Goal: Information Seeking & Learning: Learn about a topic

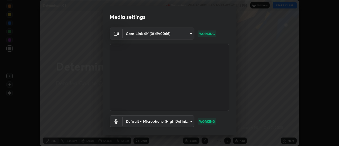
scroll to position [28, 0]
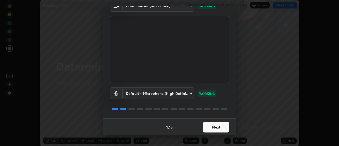
click at [224, 128] on button "Next" at bounding box center [216, 127] width 26 height 11
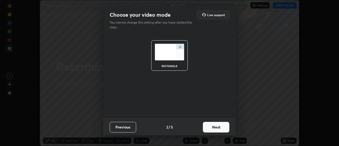
scroll to position [0, 0]
click at [225, 128] on button "Next" at bounding box center [216, 127] width 26 height 11
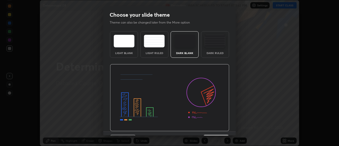
click at [221, 48] on div "Dark Ruled" at bounding box center [215, 44] width 28 height 26
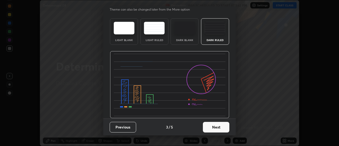
click at [212, 129] on button "Next" at bounding box center [216, 127] width 26 height 11
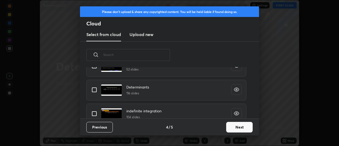
scroll to position [255, 0]
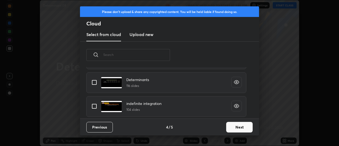
click at [96, 83] on input "grid" at bounding box center [94, 82] width 11 height 11
checkbox input "true"
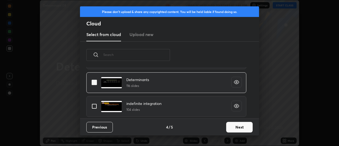
click at [234, 125] on button "Next" at bounding box center [239, 127] width 26 height 11
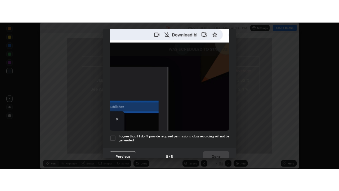
scroll to position [136, 0]
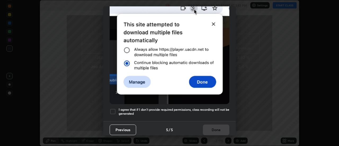
click at [196, 108] on h5 "I agree that if I don't provide required permissions, class recording will not …" at bounding box center [174, 112] width 111 height 8
click at [210, 125] on button "Done" at bounding box center [216, 130] width 26 height 11
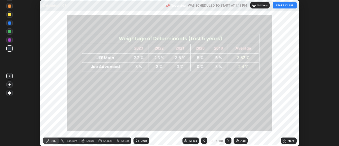
click at [242, 141] on div "Add" at bounding box center [243, 140] width 5 height 3
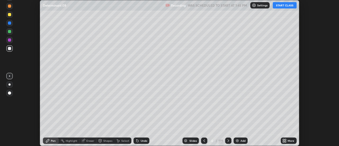
click at [286, 139] on icon at bounding box center [285, 139] width 1 height 1
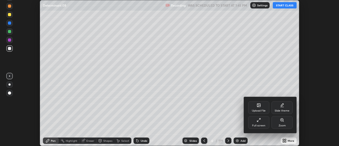
click at [263, 123] on div "Full screen" at bounding box center [258, 122] width 21 height 13
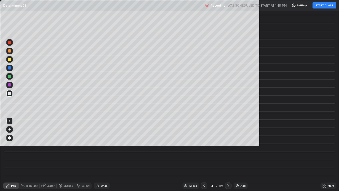
scroll to position [191, 339]
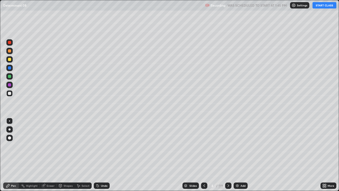
click at [10, 129] on div at bounding box center [9, 129] width 2 height 2
click at [11, 51] on div at bounding box center [9, 51] width 6 height 6
click at [321, 4] on button "START CLASS" at bounding box center [325, 5] width 24 height 6
click at [197, 146] on div "Slides" at bounding box center [191, 185] width 16 height 6
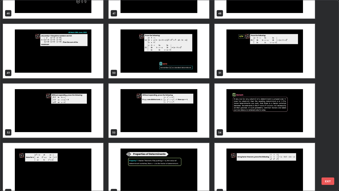
scroll to position [932, 0]
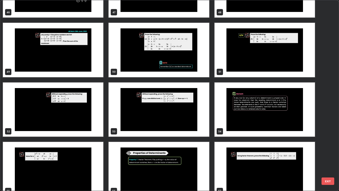
click at [175, 146] on img "grid" at bounding box center [159, 169] width 100 height 54
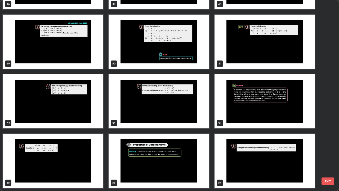
click at [176, 146] on img "grid" at bounding box center [159, 161] width 100 height 54
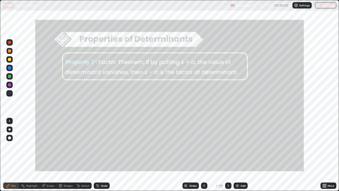
click at [242, 146] on div "Add" at bounding box center [243, 185] width 5 height 3
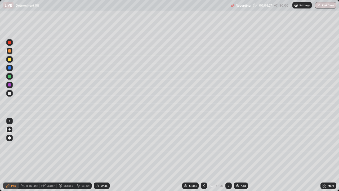
click at [191, 146] on div "Slides" at bounding box center [192, 185] width 7 height 3
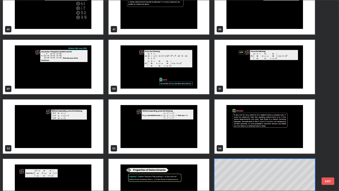
scroll to position [915, 0]
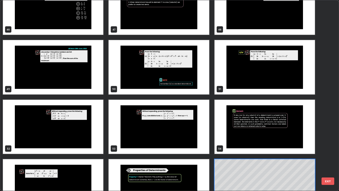
click at [83, 127] on img "grid" at bounding box center [53, 127] width 100 height 54
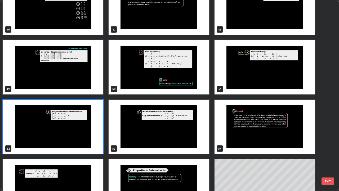
click at [84, 127] on img "grid" at bounding box center [53, 127] width 100 height 54
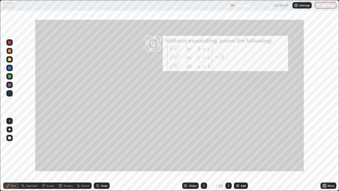
click at [11, 60] on div at bounding box center [9, 59] width 3 height 3
click at [190, 146] on div "Slides" at bounding box center [192, 185] width 7 height 3
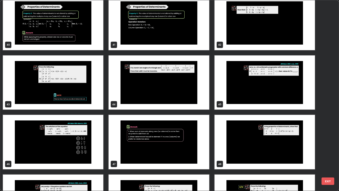
scroll to position [780, 0]
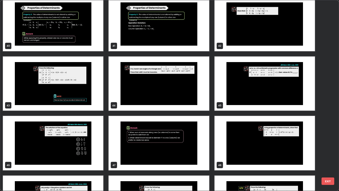
click at [87, 92] on img "grid" at bounding box center [53, 83] width 100 height 54
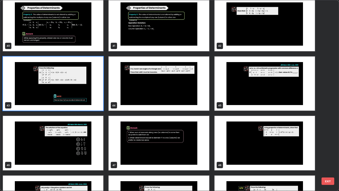
click at [86, 92] on img "grid" at bounding box center [53, 83] width 100 height 54
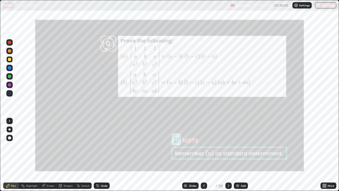
click at [106, 146] on div "Undo" at bounding box center [104, 185] width 7 height 3
click at [185, 146] on icon at bounding box center [185, 186] width 3 height 1
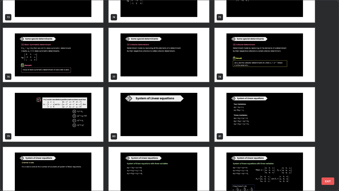
scroll to position [1464, 0]
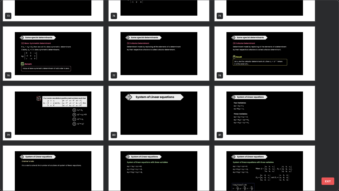
click at [185, 122] on img "grid" at bounding box center [159, 113] width 100 height 54
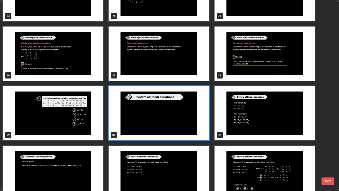
click at [180, 121] on img "grid" at bounding box center [159, 113] width 100 height 54
click at [174, 120] on img "grid" at bounding box center [159, 113] width 100 height 54
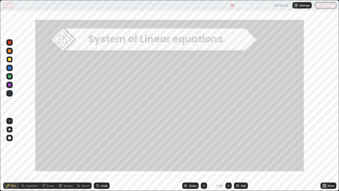
click at [191, 146] on div "Slides" at bounding box center [192, 185] width 7 height 3
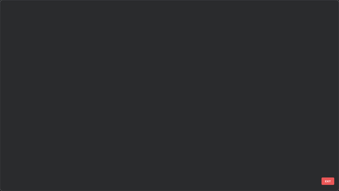
scroll to position [189, 336]
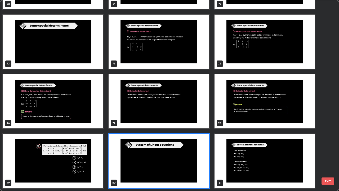
click at [272, 146] on img "grid" at bounding box center [265, 161] width 100 height 54
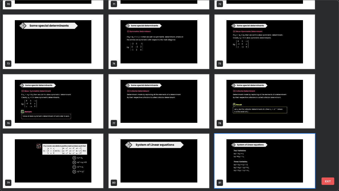
click at [269, 146] on img "grid" at bounding box center [265, 161] width 100 height 54
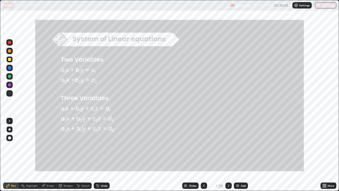
click at [228, 146] on icon at bounding box center [229, 185] width 4 height 4
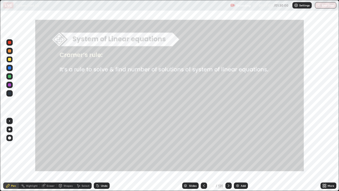
click at [203, 146] on icon at bounding box center [204, 185] width 4 height 4
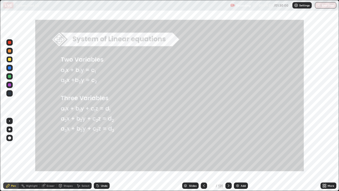
click at [243, 146] on div "Add" at bounding box center [241, 185] width 14 height 6
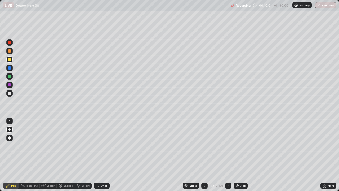
click at [10, 77] on div at bounding box center [9, 76] width 3 height 3
click at [203, 146] on div at bounding box center [204, 185] width 6 height 6
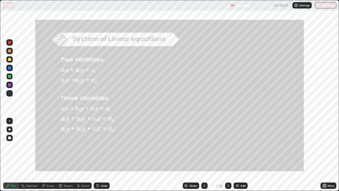
click at [51, 146] on div "Eraser" at bounding box center [51, 185] width 8 height 3
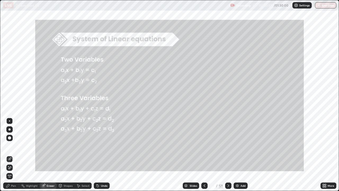
click at [10, 146] on icon at bounding box center [9, 167] width 3 height 3
click at [12, 146] on div "Pen" at bounding box center [13, 185] width 5 height 3
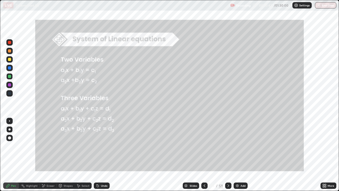
click at [53, 146] on div "Eraser" at bounding box center [51, 185] width 8 height 3
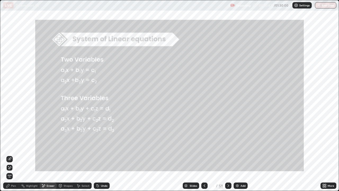
click at [10, 146] on span "Erase all" at bounding box center [10, 175] width 6 height 3
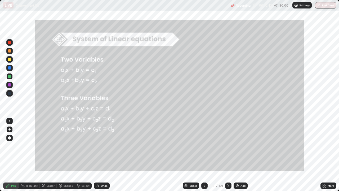
click at [10, 146] on icon at bounding box center [8, 185] width 4 height 4
click at [243, 146] on div "Add" at bounding box center [243, 185] width 5 height 3
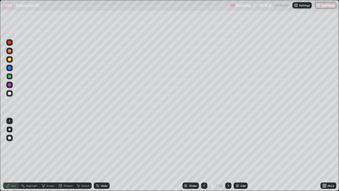
click at [44, 146] on icon at bounding box center [43, 185] width 3 height 3
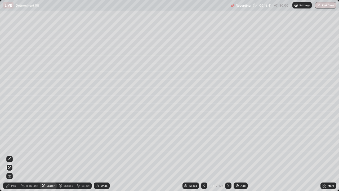
click at [204, 146] on icon at bounding box center [204, 185] width 4 height 4
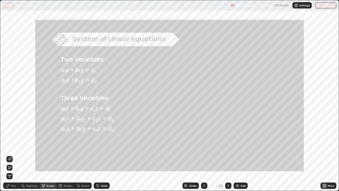
click at [10, 146] on div "Pen" at bounding box center [11, 185] width 16 height 6
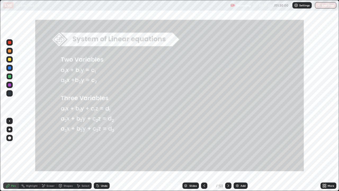
click at [229, 146] on div at bounding box center [228, 185] width 6 height 6
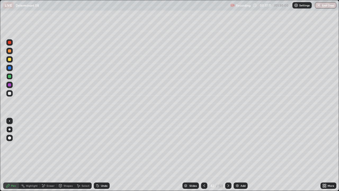
click at [51, 146] on div "Eraser" at bounding box center [51, 185] width 8 height 3
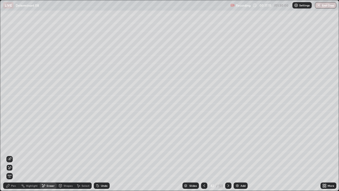
click at [14, 146] on div "Pen" at bounding box center [13, 185] width 5 height 3
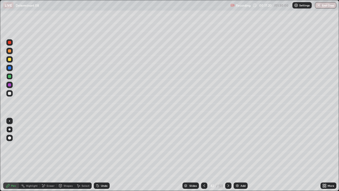
click at [52, 146] on div "Eraser" at bounding box center [48, 185] width 17 height 6
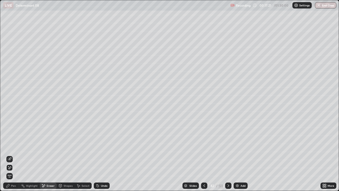
click at [15, 146] on div "Pen" at bounding box center [11, 185] width 16 height 6
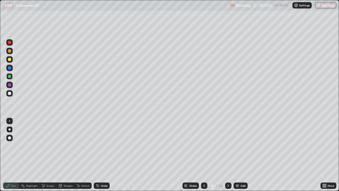
click at [204, 146] on icon at bounding box center [204, 185] width 4 height 4
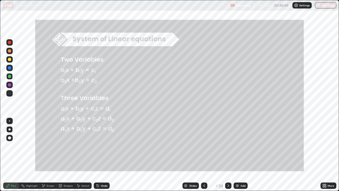
click at [225, 146] on div at bounding box center [228, 185] width 6 height 11
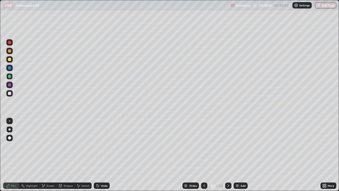
click at [15, 146] on div "Pen" at bounding box center [13, 185] width 5 height 3
click at [229, 146] on icon at bounding box center [229, 185] width 2 height 3
click at [228, 146] on icon at bounding box center [228, 185] width 4 height 4
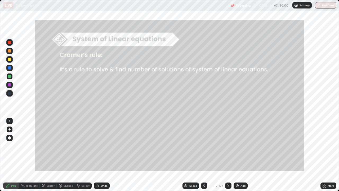
click at [193, 146] on div "Slides" at bounding box center [192, 185] width 7 height 3
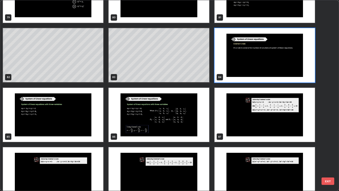
scroll to position [1581, 0]
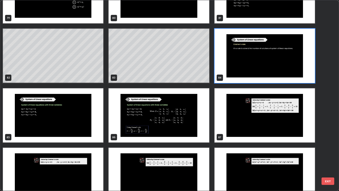
click at [183, 127] on img "grid" at bounding box center [159, 115] width 100 height 54
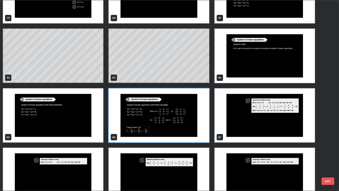
click at [180, 126] on img "grid" at bounding box center [159, 115] width 100 height 54
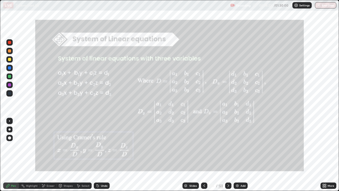
click at [180, 123] on img "grid" at bounding box center [159, 115] width 100 height 54
click at [201, 146] on div at bounding box center [204, 185] width 6 height 6
click at [203, 146] on div at bounding box center [204, 185] width 6 height 6
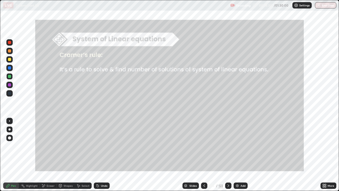
click at [202, 146] on div at bounding box center [204, 185] width 6 height 6
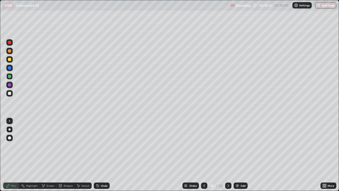
click at [204, 146] on icon at bounding box center [204, 185] width 4 height 4
click at [13, 146] on div "Pen" at bounding box center [13, 185] width 5 height 3
click at [204, 146] on icon at bounding box center [204, 185] width 4 height 4
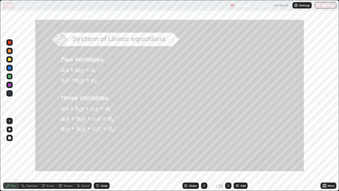
click at [226, 146] on icon at bounding box center [228, 185] width 4 height 4
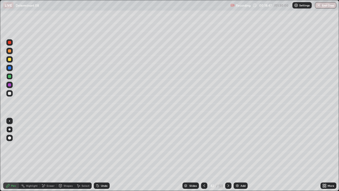
click at [242, 146] on div "Add" at bounding box center [243, 185] width 5 height 3
click at [204, 146] on icon at bounding box center [204, 185] width 4 height 4
click at [205, 146] on div at bounding box center [204, 185] width 6 height 6
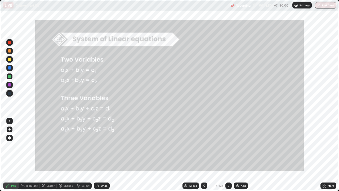
click at [204, 146] on div at bounding box center [204, 185] width 6 height 11
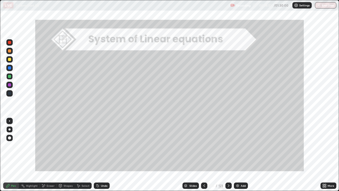
click at [228, 146] on icon at bounding box center [229, 185] width 4 height 4
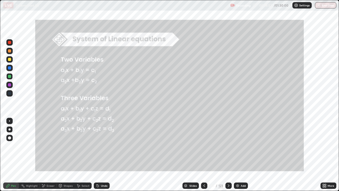
click at [53, 146] on div "Eraser" at bounding box center [51, 185] width 8 height 3
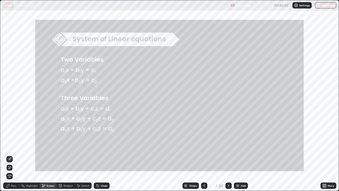
click at [10, 146] on span "Erase all" at bounding box center [10, 175] width 6 height 3
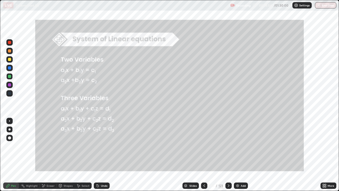
click at [13, 146] on div "Pen" at bounding box center [13, 185] width 5 height 3
click at [243, 146] on div "Add" at bounding box center [241, 185] width 14 height 6
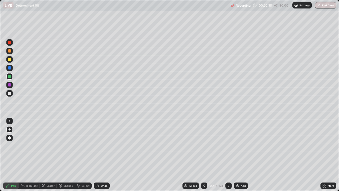
click at [10, 51] on div at bounding box center [9, 50] width 3 height 3
click at [242, 146] on div "Add" at bounding box center [243, 185] width 5 height 3
click at [11, 66] on div at bounding box center [9, 68] width 6 height 6
click at [11, 60] on div at bounding box center [9, 59] width 3 height 3
click at [203, 146] on div at bounding box center [204, 185] width 6 height 11
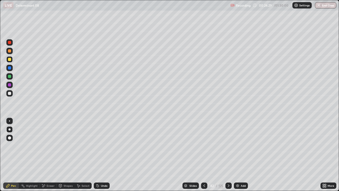
click at [228, 146] on icon at bounding box center [229, 185] width 4 height 4
click at [229, 146] on icon at bounding box center [229, 185] width 4 height 4
click at [228, 146] on icon at bounding box center [229, 185] width 4 height 4
click at [204, 146] on icon at bounding box center [204, 185] width 4 height 4
click at [229, 146] on icon at bounding box center [229, 185] width 4 height 4
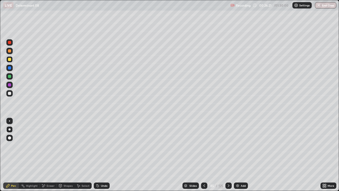
click at [228, 146] on icon at bounding box center [229, 185] width 4 height 4
click at [227, 146] on icon at bounding box center [229, 185] width 4 height 4
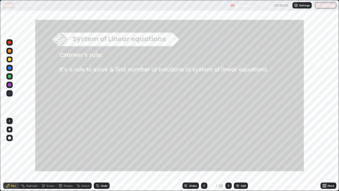
click at [226, 146] on div at bounding box center [228, 185] width 6 height 6
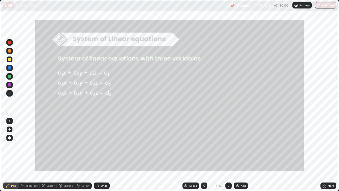
click at [225, 146] on div at bounding box center [228, 185] width 6 height 6
click at [239, 146] on div "Add" at bounding box center [241, 185] width 14 height 6
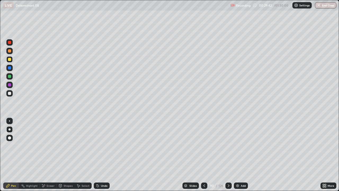
click at [205, 146] on icon at bounding box center [204, 185] width 4 height 4
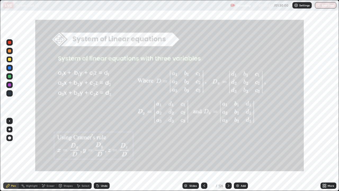
click at [55, 146] on div "Eraser" at bounding box center [48, 185] width 17 height 6
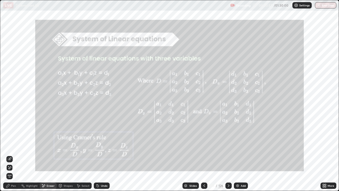
click at [10, 146] on span "Erase all" at bounding box center [10, 175] width 6 height 3
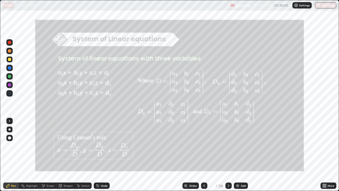
click at [14, 146] on div "Pen" at bounding box center [13, 185] width 5 height 3
click at [47, 146] on div "Eraser" at bounding box center [51, 185] width 8 height 3
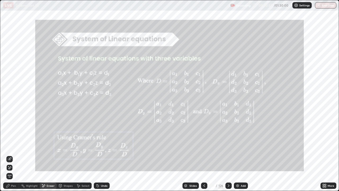
click at [8, 146] on icon at bounding box center [8, 166] width 1 height 1
click at [11, 146] on div "Pen" at bounding box center [13, 185] width 5 height 3
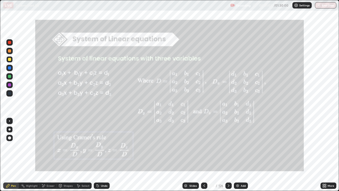
click at [47, 146] on div "Eraser" at bounding box center [51, 185] width 8 height 3
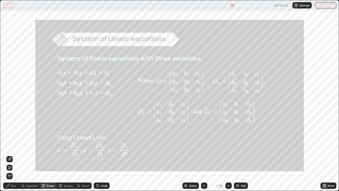
click at [10, 146] on icon at bounding box center [9, 167] width 3 height 3
click at [10, 146] on icon at bounding box center [9, 167] width 4 height 5
click at [11, 146] on div "Pen" at bounding box center [11, 185] width 16 height 6
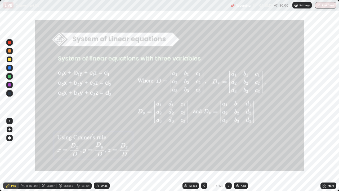
click at [228, 146] on icon at bounding box center [229, 185] width 4 height 4
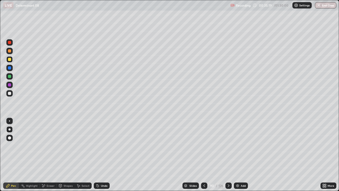
click at [228, 146] on icon at bounding box center [229, 185] width 4 height 4
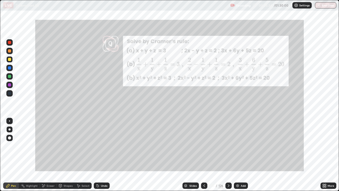
click at [229, 146] on div at bounding box center [228, 185] width 6 height 6
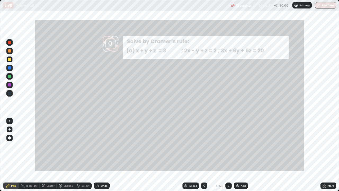
click at [88, 146] on div "Select" at bounding box center [83, 185] width 17 height 6
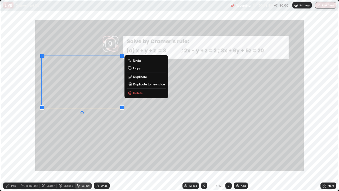
click at [147, 78] on p "Duplicate" at bounding box center [140, 76] width 14 height 4
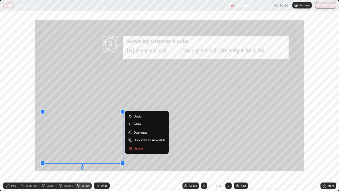
click at [143, 131] on p "Duplicate" at bounding box center [141, 132] width 14 height 4
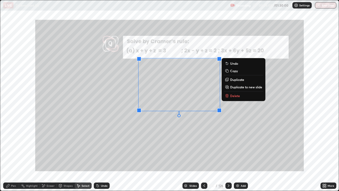
click at [236, 80] on p "Duplicate" at bounding box center [237, 79] width 14 height 4
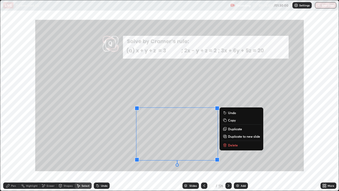
click at [51, 146] on div "Eraser" at bounding box center [51, 185] width 8 height 3
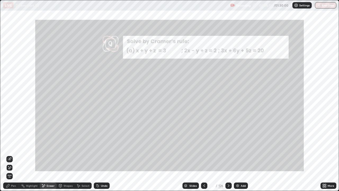
click at [16, 146] on div "Pen" at bounding box center [11, 185] width 16 height 6
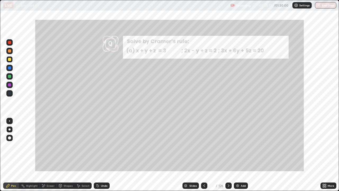
click at [51, 146] on div "Eraser" at bounding box center [51, 185] width 8 height 3
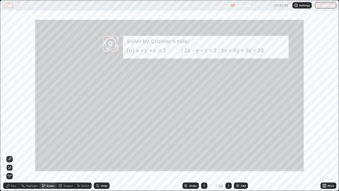
click at [15, 146] on div "Pen" at bounding box center [13, 185] width 5 height 3
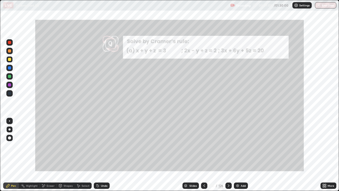
click at [45, 146] on icon at bounding box center [43, 185] width 4 height 5
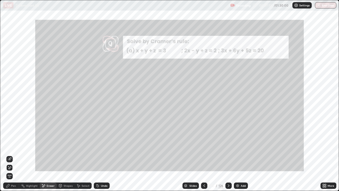
click at [10, 146] on div "Pen" at bounding box center [11, 185] width 16 height 6
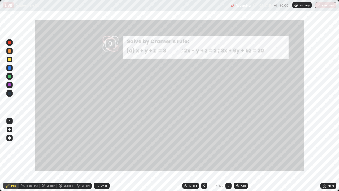
click at [10, 50] on div at bounding box center [9, 50] width 3 height 3
click at [48, 146] on div "Eraser" at bounding box center [51, 185] width 8 height 3
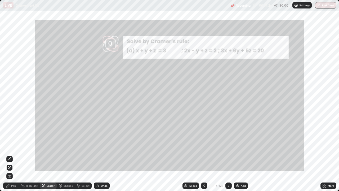
click at [8, 146] on icon at bounding box center [7, 185] width 3 height 3
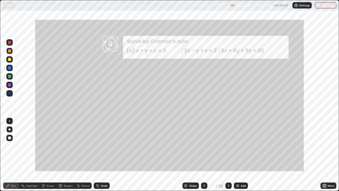
click at [196, 146] on div "Slides" at bounding box center [192, 185] width 7 height 3
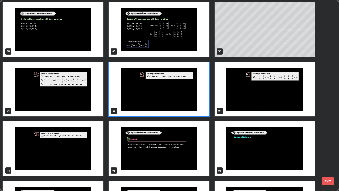
scroll to position [1726, 0]
click at [196, 104] on img "grid" at bounding box center [159, 89] width 100 height 54
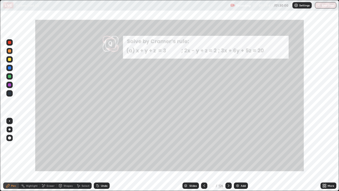
click at [196, 103] on img "grid" at bounding box center [159, 89] width 100 height 54
click at [51, 146] on div "Eraser" at bounding box center [51, 185] width 8 height 3
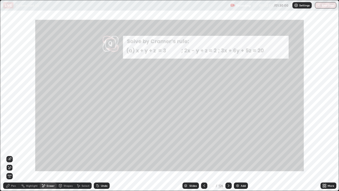
click at [15, 146] on div "Pen" at bounding box center [13, 185] width 5 height 3
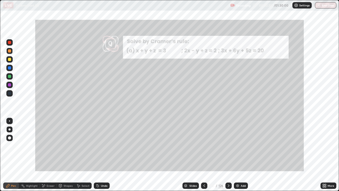
click at [329, 146] on div "More" at bounding box center [329, 185] width 16 height 6
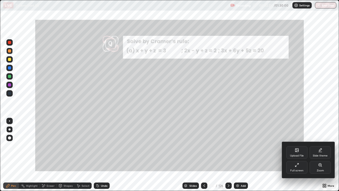
click at [319, 146] on icon at bounding box center [320, 165] width 4 height 4
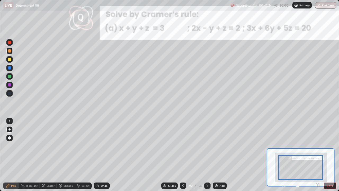
click at [327, 146] on button "EXIT" at bounding box center [330, 185] width 13 height 6
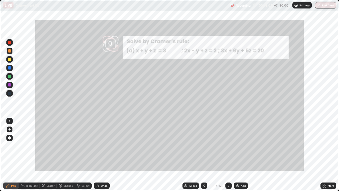
click at [50, 146] on div "Eraser" at bounding box center [51, 185] width 8 height 3
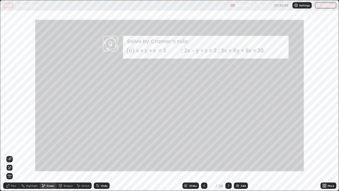
click at [13, 146] on div "Pen" at bounding box center [13, 185] width 5 height 3
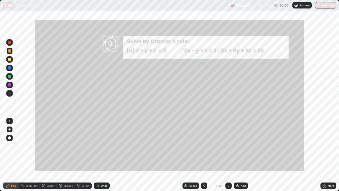
click at [53, 146] on div "Eraser" at bounding box center [51, 185] width 8 height 3
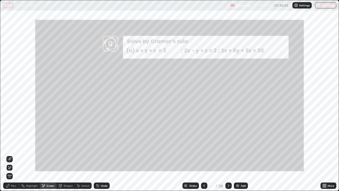
click at [13, 146] on div "Pen" at bounding box center [13, 185] width 5 height 3
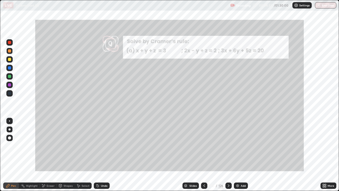
click at [50, 146] on div "Eraser" at bounding box center [51, 185] width 8 height 3
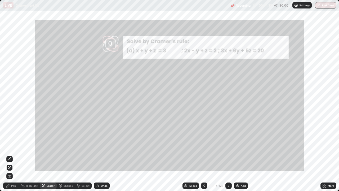
click at [17, 146] on div "Pen" at bounding box center [11, 185] width 16 height 6
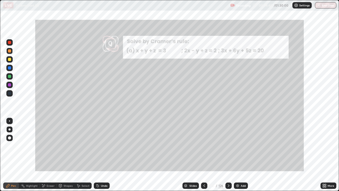
click at [9, 77] on div at bounding box center [9, 76] width 3 height 3
click at [53, 146] on div "Eraser" at bounding box center [51, 185] width 8 height 3
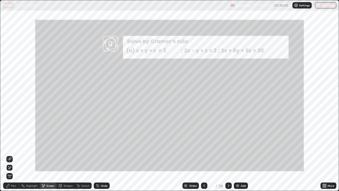
click at [16, 146] on div "Pen" at bounding box center [11, 185] width 16 height 6
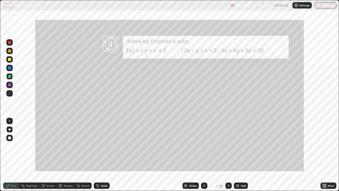
click at [203, 146] on icon at bounding box center [204, 185] width 4 height 4
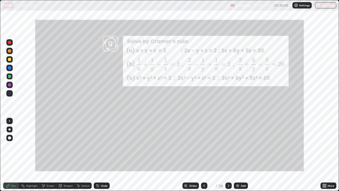
click at [228, 146] on icon at bounding box center [229, 185] width 4 height 4
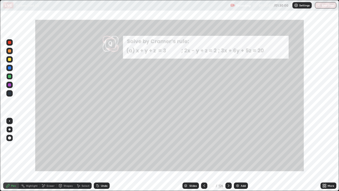
click at [204, 146] on icon at bounding box center [204, 185] width 4 height 4
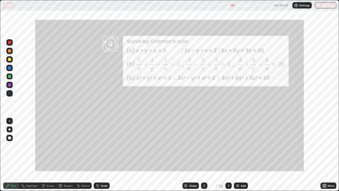
click at [229, 146] on icon at bounding box center [229, 185] width 4 height 4
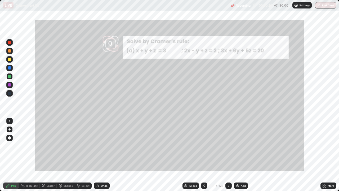
click at [203, 146] on icon at bounding box center [204, 185] width 4 height 4
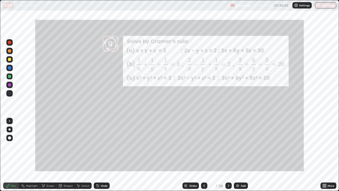
click at [228, 146] on icon at bounding box center [229, 185] width 2 height 3
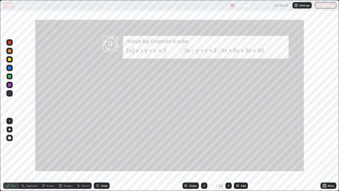
click at [228, 146] on icon at bounding box center [229, 185] width 4 height 4
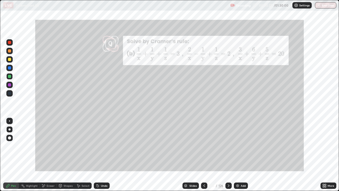
click at [228, 146] on icon at bounding box center [229, 185] width 4 height 4
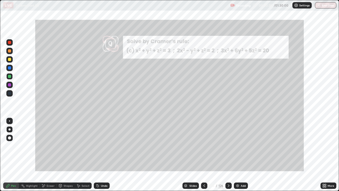
click at [228, 146] on icon at bounding box center [229, 185] width 4 height 4
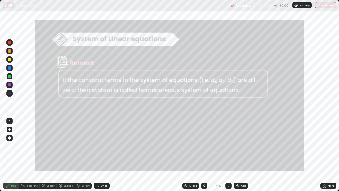
click at [193, 146] on div "Slides" at bounding box center [192, 185] width 7 height 3
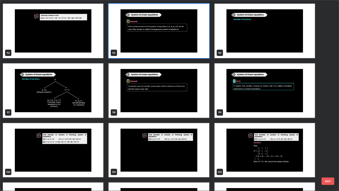
scroll to position [1845, 0]
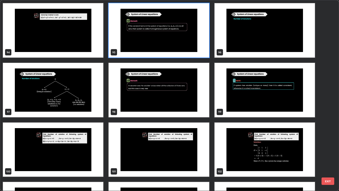
click at [84, 146] on img "grid" at bounding box center [53, 149] width 100 height 54
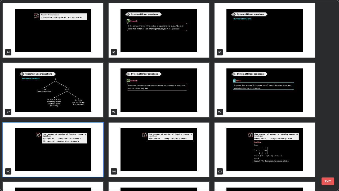
click at [83, 146] on img "grid" at bounding box center [53, 149] width 100 height 54
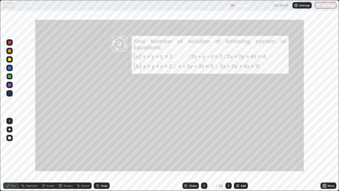
click at [85, 146] on div "Select" at bounding box center [86, 185] width 8 height 3
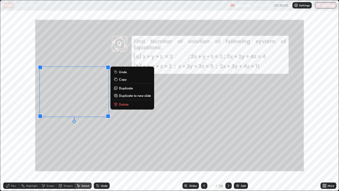
click at [125, 87] on p "Duplicate" at bounding box center [126, 88] width 14 height 4
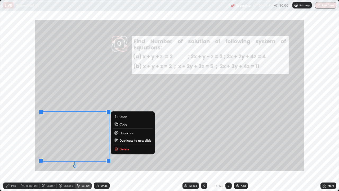
click at [14, 146] on div "Pen" at bounding box center [13, 185] width 5 height 3
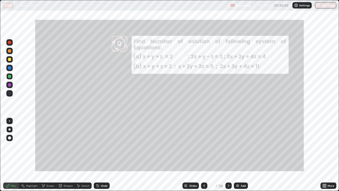
click at [48, 146] on div "Eraser" at bounding box center [51, 185] width 8 height 3
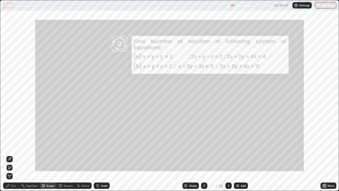
click at [11, 146] on div "Pen" at bounding box center [11, 185] width 16 height 6
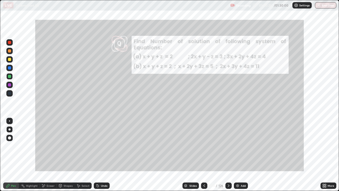
click at [84, 146] on div "Select" at bounding box center [86, 185] width 8 height 3
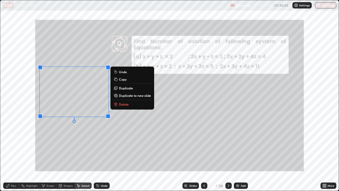
click at [124, 88] on p "Duplicate" at bounding box center [126, 88] width 14 height 4
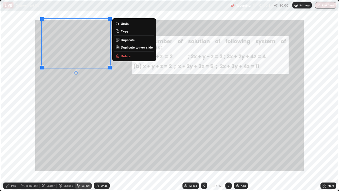
click at [13, 146] on div "Pen" at bounding box center [13, 185] width 5 height 3
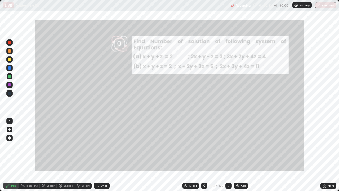
click at [47, 146] on div "Eraser" at bounding box center [51, 185] width 8 height 3
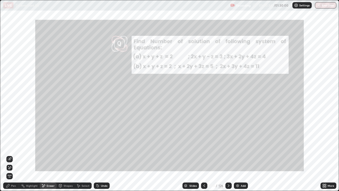
click at [50, 146] on div "Eraser" at bounding box center [51, 185] width 8 height 3
click at [16, 146] on div "Pen" at bounding box center [13, 185] width 5 height 3
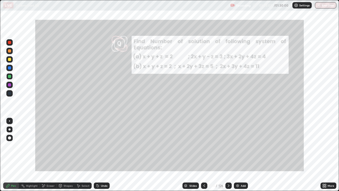
click at [11, 60] on div at bounding box center [9, 59] width 3 height 3
click at [10, 76] on div at bounding box center [9, 76] width 3 height 3
click at [201, 146] on div at bounding box center [204, 185] width 6 height 6
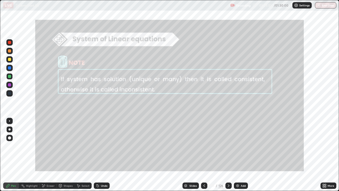
click at [204, 146] on icon at bounding box center [204, 185] width 4 height 4
click at [193, 146] on div "Slides" at bounding box center [192, 185] width 7 height 3
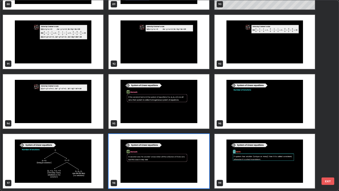
scroll to position [189, 336]
click at [136, 110] on img "grid" at bounding box center [159, 101] width 100 height 54
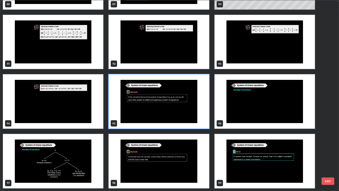
click at [135, 110] on img "grid" at bounding box center [159, 101] width 100 height 54
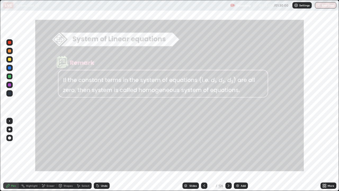
click at [196, 146] on div "Slides" at bounding box center [192, 185] width 7 height 3
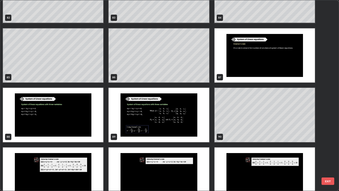
scroll to position [1640, 0]
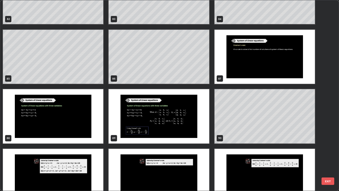
click at [202, 133] on img "grid" at bounding box center [159, 116] width 100 height 54
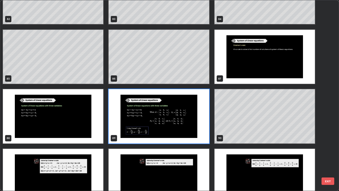
click at [202, 133] on img "grid" at bounding box center [159, 116] width 100 height 54
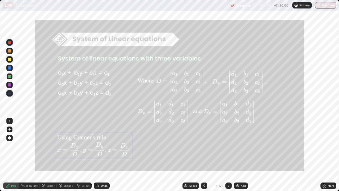
click at [228, 146] on icon at bounding box center [229, 185] width 4 height 4
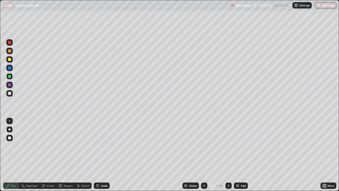
click at [228, 146] on icon at bounding box center [229, 185] width 4 height 4
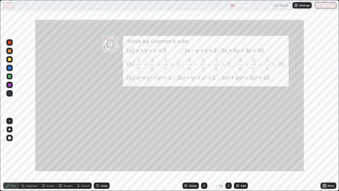
click at [228, 146] on icon at bounding box center [229, 185] width 4 height 4
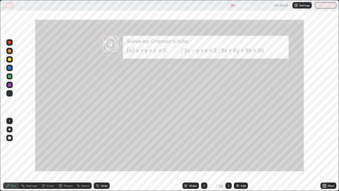
click at [228, 146] on icon at bounding box center [229, 185] width 4 height 4
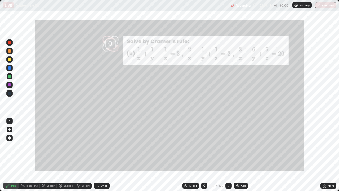
click at [228, 146] on icon at bounding box center [229, 185] width 4 height 4
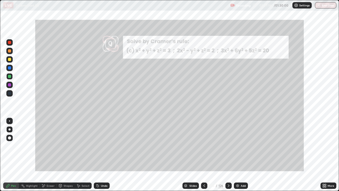
click at [228, 146] on icon at bounding box center [229, 185] width 4 height 4
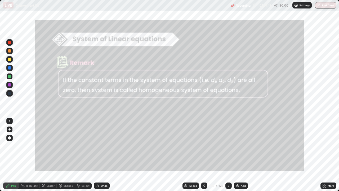
click at [228, 146] on icon at bounding box center [229, 185] width 4 height 4
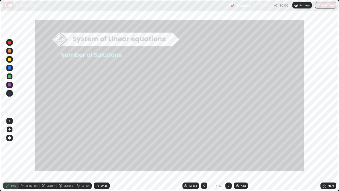
click at [228, 146] on icon at bounding box center [229, 185] width 4 height 4
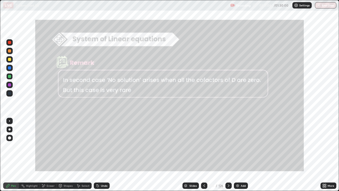
click at [228, 146] on icon at bounding box center [229, 185] width 4 height 4
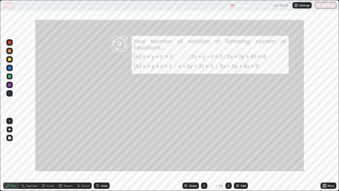
click at [227, 146] on div at bounding box center [228, 185] width 6 height 6
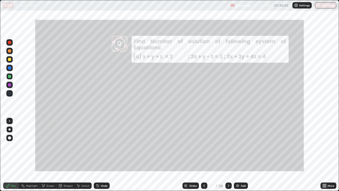
click at [228, 146] on icon at bounding box center [229, 185] width 2 height 3
click at [204, 146] on icon at bounding box center [204, 185] width 4 height 4
click at [194, 146] on div "Slides" at bounding box center [192, 185] width 7 height 3
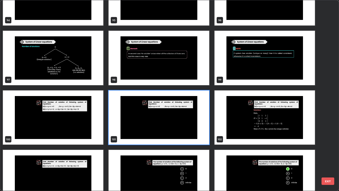
scroll to position [1889, 0]
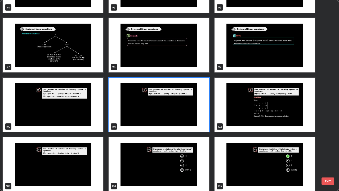
click at [199, 146] on img "grid" at bounding box center [159, 164] width 100 height 54
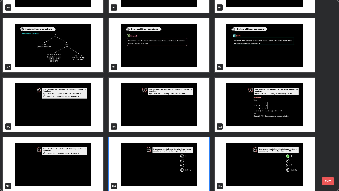
scroll to position [1893, 0]
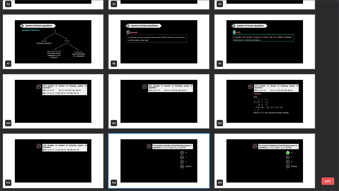
click at [194, 146] on img "grid" at bounding box center [159, 161] width 100 height 54
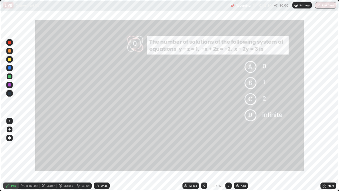
click at [10, 60] on div at bounding box center [9, 59] width 3 height 3
click at [10, 51] on div at bounding box center [9, 50] width 3 height 3
click at [242, 146] on div "Add" at bounding box center [241, 185] width 14 height 6
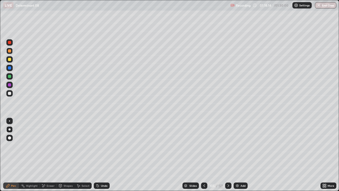
click at [204, 146] on icon at bounding box center [204, 185] width 2 height 3
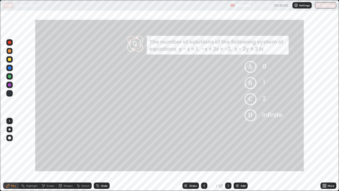
click at [195, 146] on div "Slides" at bounding box center [192, 185] width 7 height 3
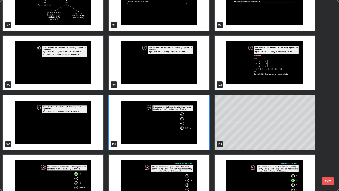
scroll to position [1948, 0]
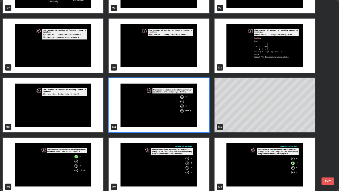
click at [181, 146] on img "grid" at bounding box center [159, 165] width 100 height 54
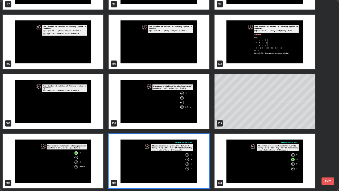
click at [177, 146] on img "grid" at bounding box center [159, 161] width 100 height 54
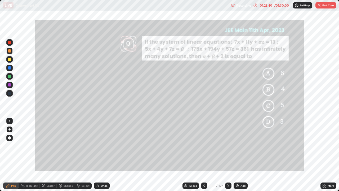
click at [49, 146] on div "Eraser" at bounding box center [51, 185] width 8 height 3
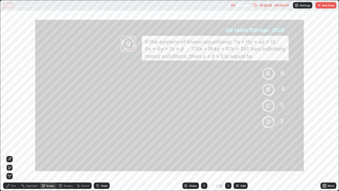
click at [10, 146] on icon at bounding box center [8, 185] width 4 height 4
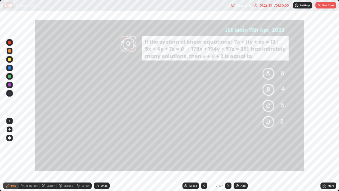
click at [49, 146] on div "Eraser" at bounding box center [51, 185] width 8 height 3
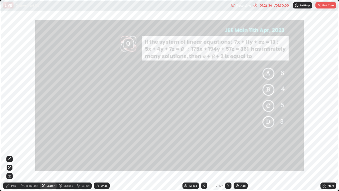
click at [15, 146] on div "Pen" at bounding box center [13, 185] width 5 height 3
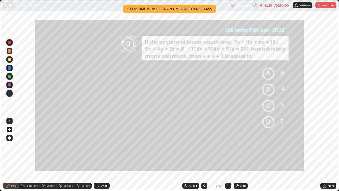
click at [192, 146] on div "Slides" at bounding box center [192, 185] width 7 height 3
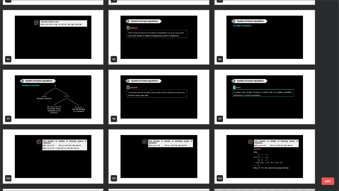
scroll to position [1831, 0]
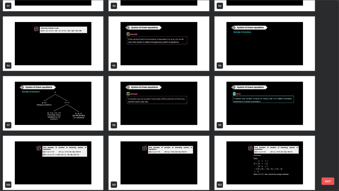
click at [229, 114] on img "grid" at bounding box center [265, 103] width 100 height 54
click at [231, 114] on img "grid" at bounding box center [265, 103] width 100 height 54
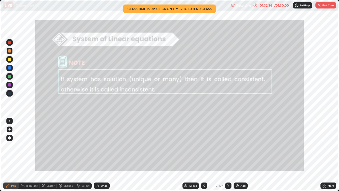
click at [203, 146] on icon at bounding box center [204, 185] width 2 height 3
click at [203, 146] on div at bounding box center [204, 185] width 6 height 6
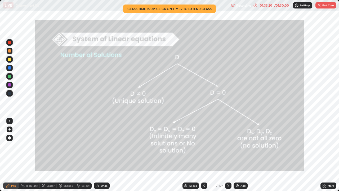
click at [195, 146] on div "Slides" at bounding box center [192, 185] width 7 height 3
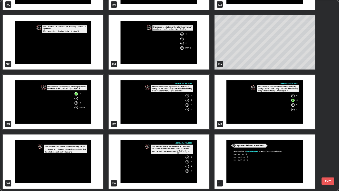
scroll to position [2012, 0]
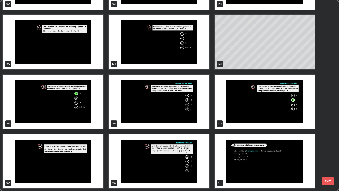
click at [195, 119] on img "grid" at bounding box center [159, 101] width 100 height 54
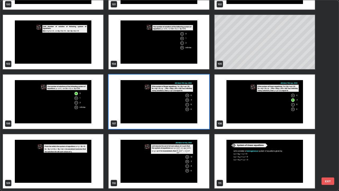
click at [195, 119] on img "grid" at bounding box center [159, 101] width 100 height 54
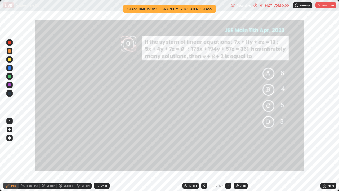
click at [322, 6] on button "End Class" at bounding box center [326, 5] width 21 height 6
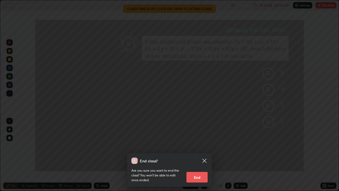
click at [200, 146] on button "End" at bounding box center [197, 177] width 21 height 11
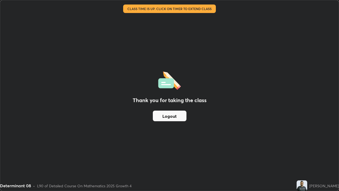
click at [177, 112] on button "Logout" at bounding box center [170, 115] width 34 height 11
